Goal: Task Accomplishment & Management: Complete application form

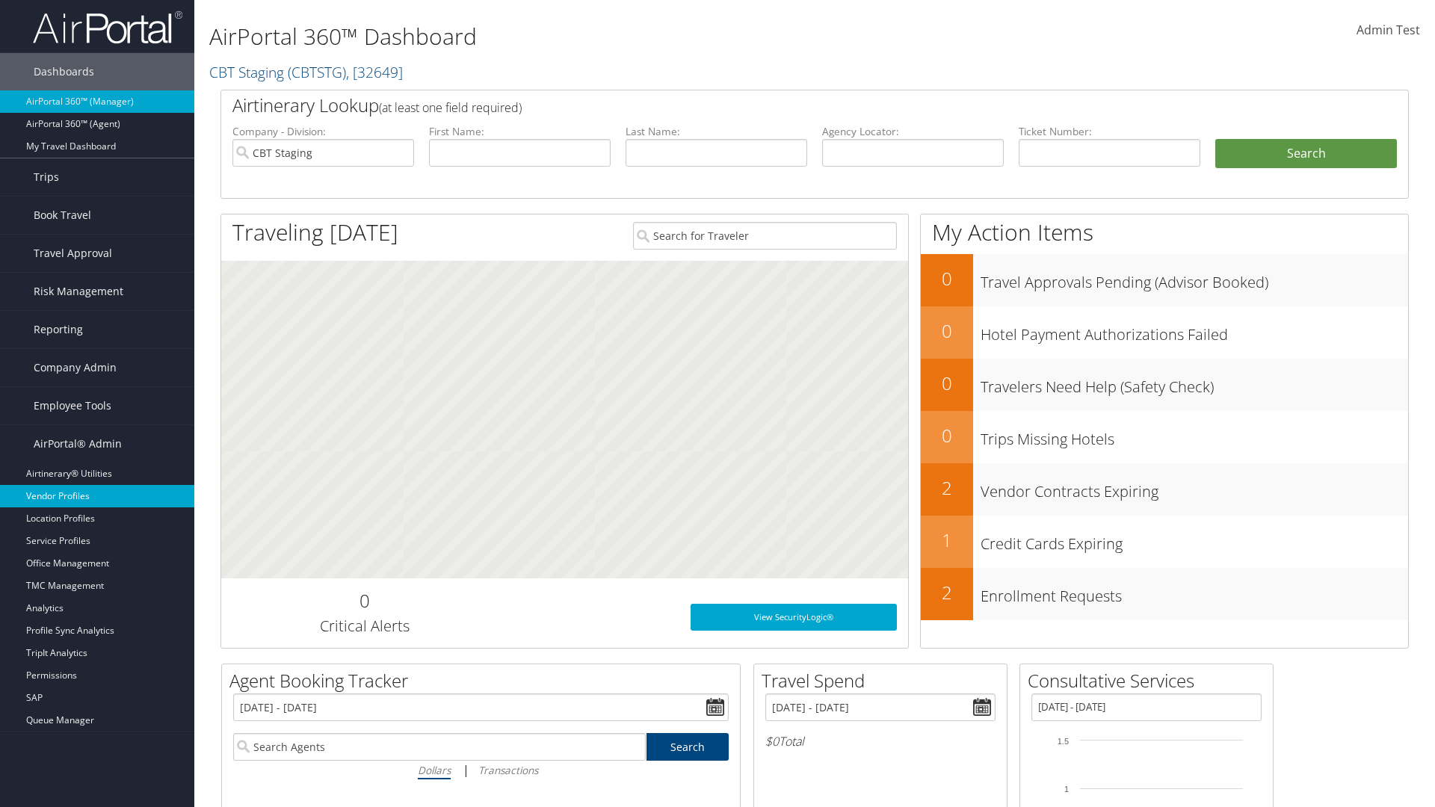
click at [97, 496] on link "Vendor Profiles" at bounding box center [97, 496] width 194 height 22
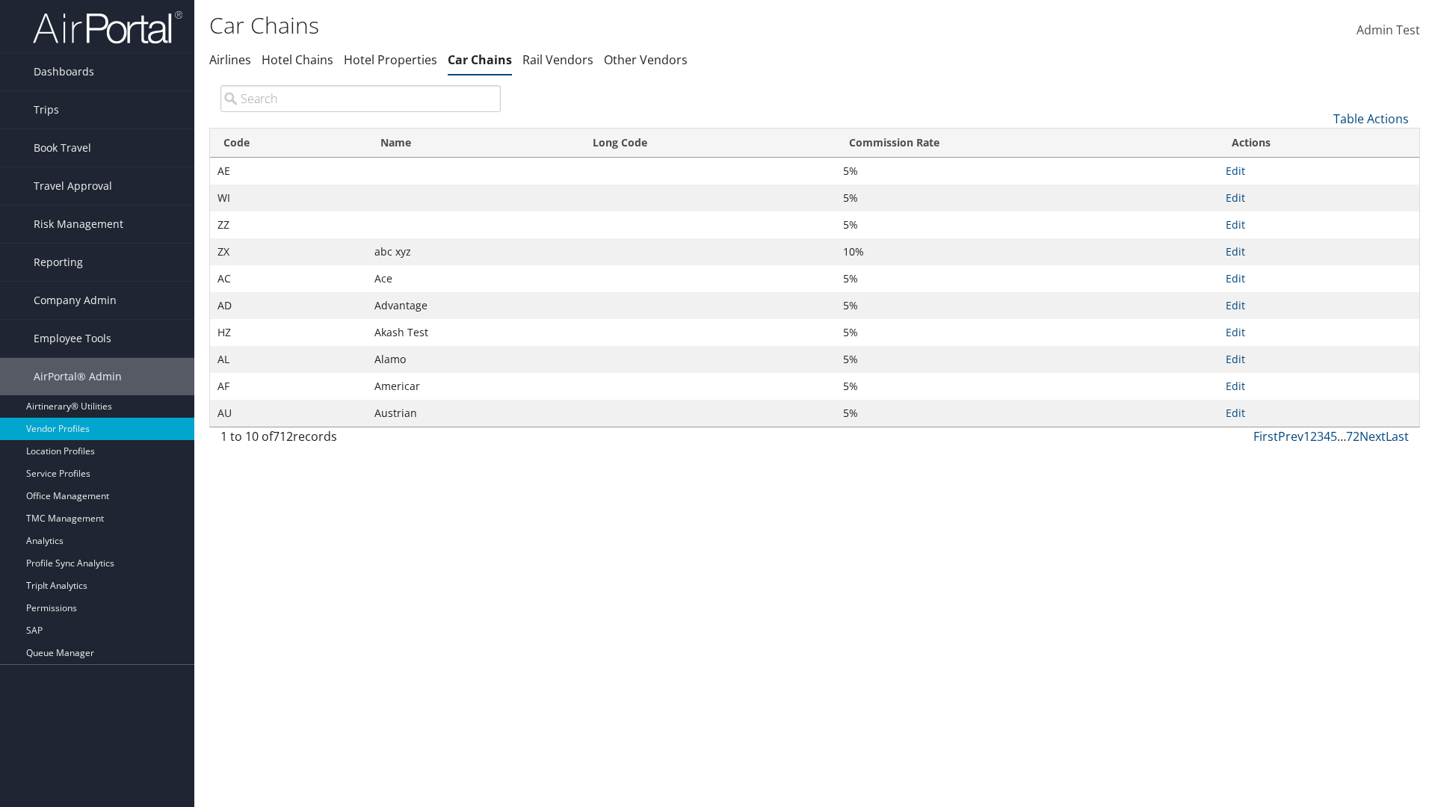
click at [1371, 118] on link "Table Actions" at bounding box center [1371, 119] width 75 height 16
click at [1321, 141] on link "New Record" at bounding box center [1321, 141] width 197 height 25
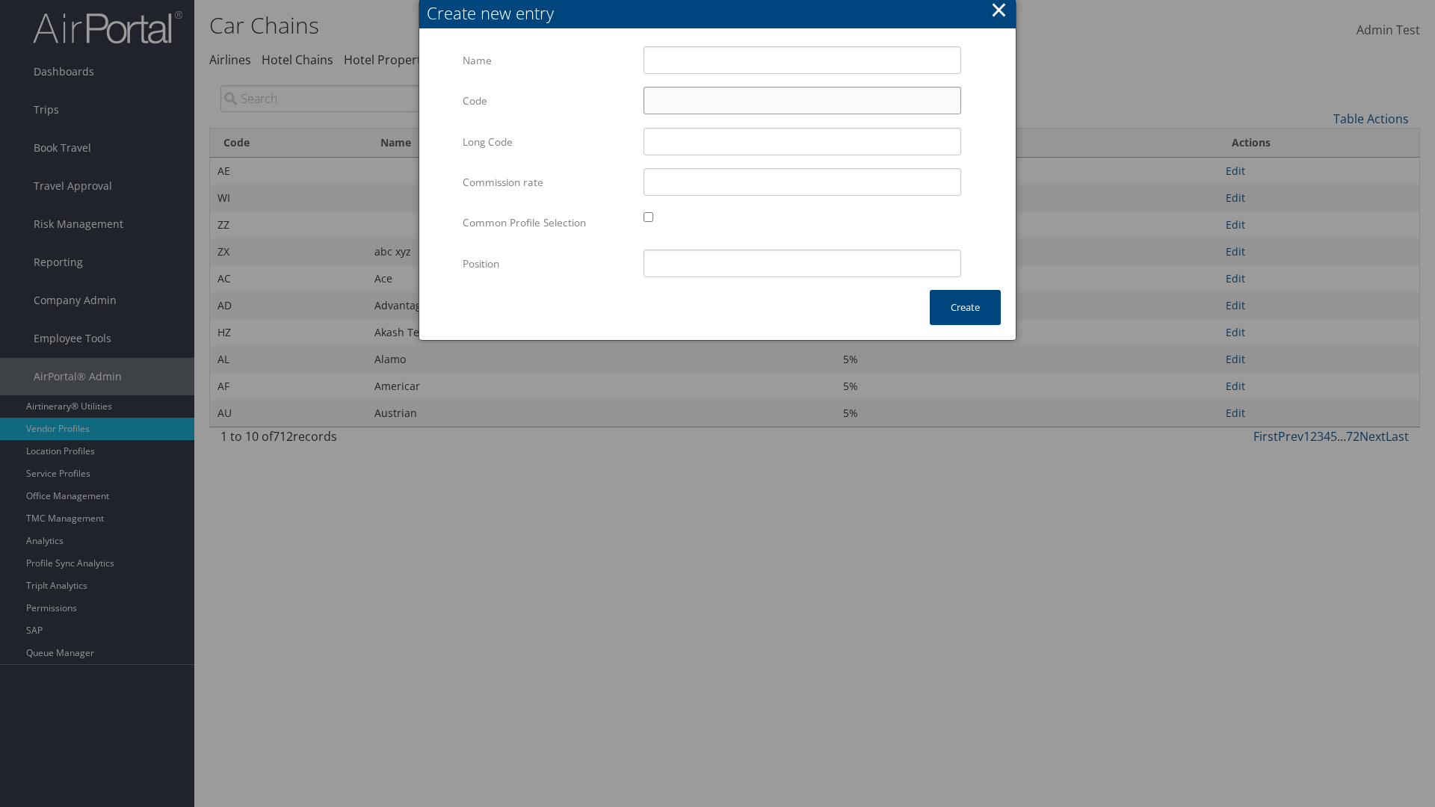
click at [802, 100] on input "Code" at bounding box center [803, 101] width 318 height 28
type input "/5"
click at [802, 60] on input "Test" at bounding box center [803, 60] width 318 height 28
type input "Test"
type input "test"
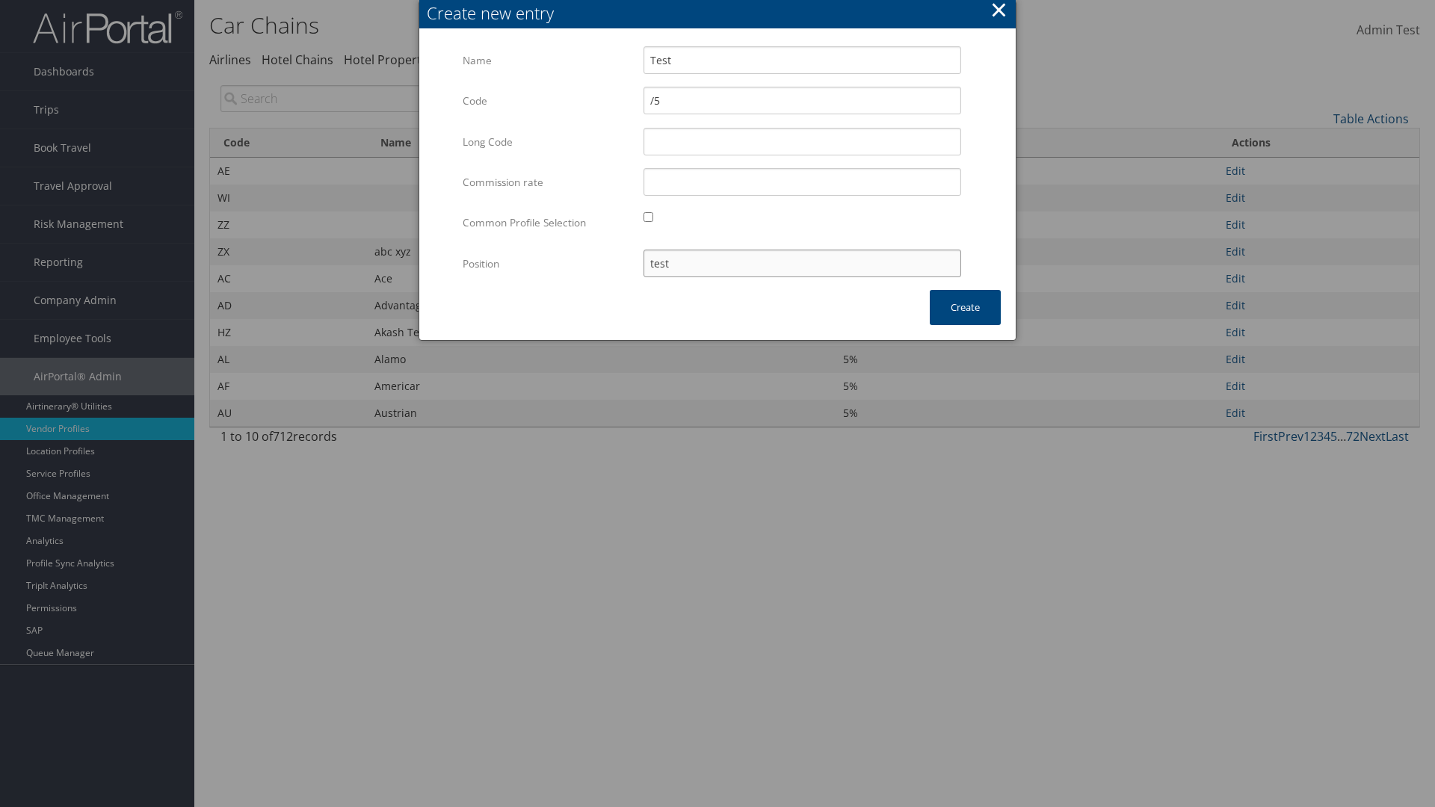
type input "/5"
type input "test"
click at [965, 307] on button "Create" at bounding box center [965, 307] width 71 height 35
type input "Test"
